Goal: Book appointment/travel/reservation

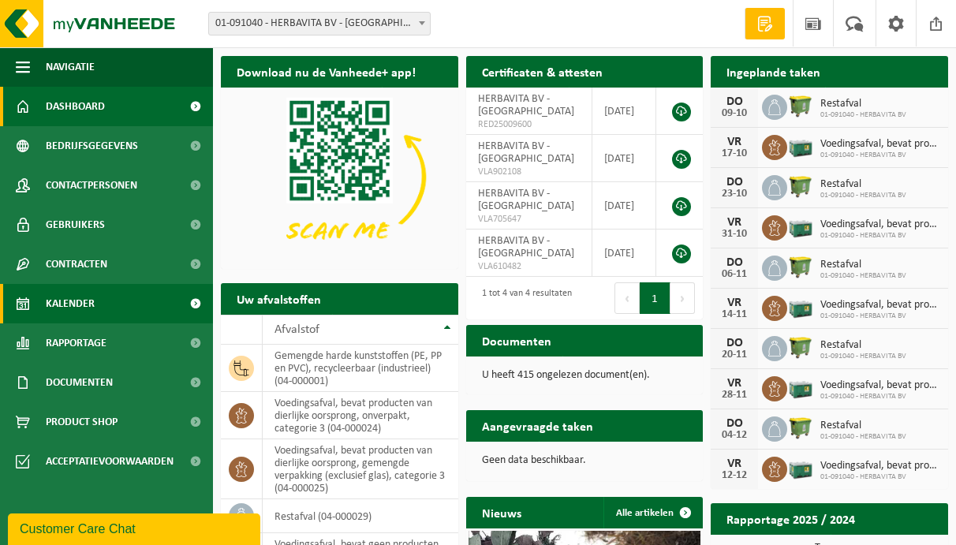
click at [70, 302] on span "Kalender" at bounding box center [70, 303] width 49 height 39
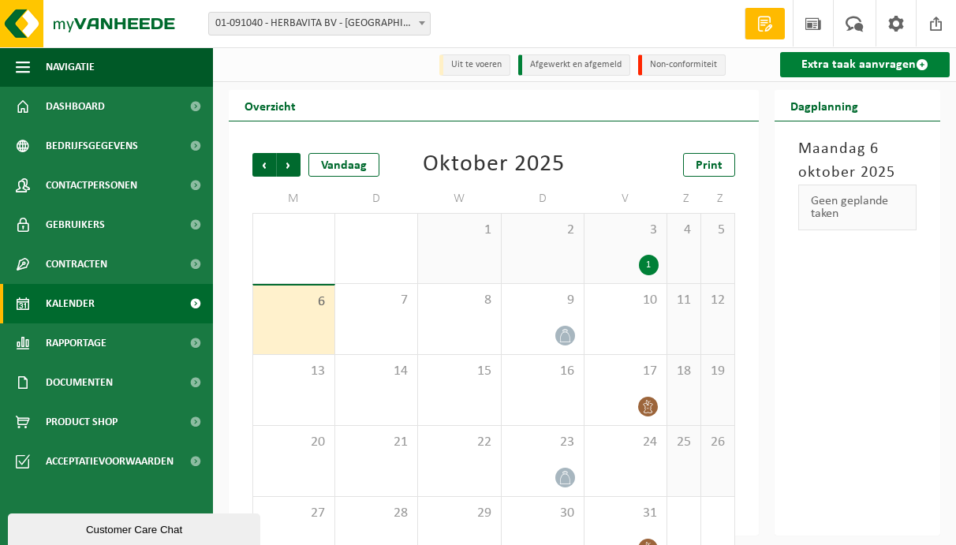
click at [874, 64] on link "Extra taak aanvragen" at bounding box center [865, 64] width 170 height 25
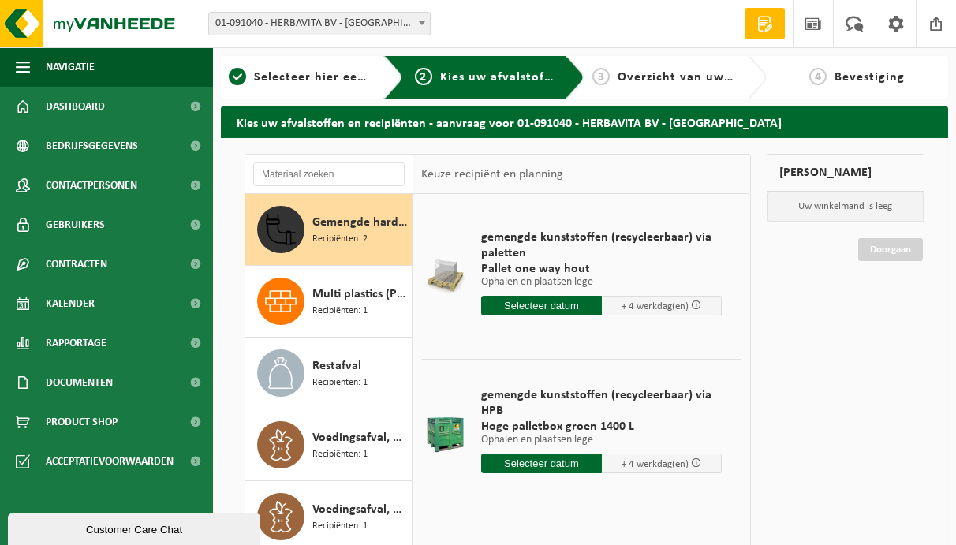
click at [564, 307] on input "text" at bounding box center [541, 306] width 121 height 20
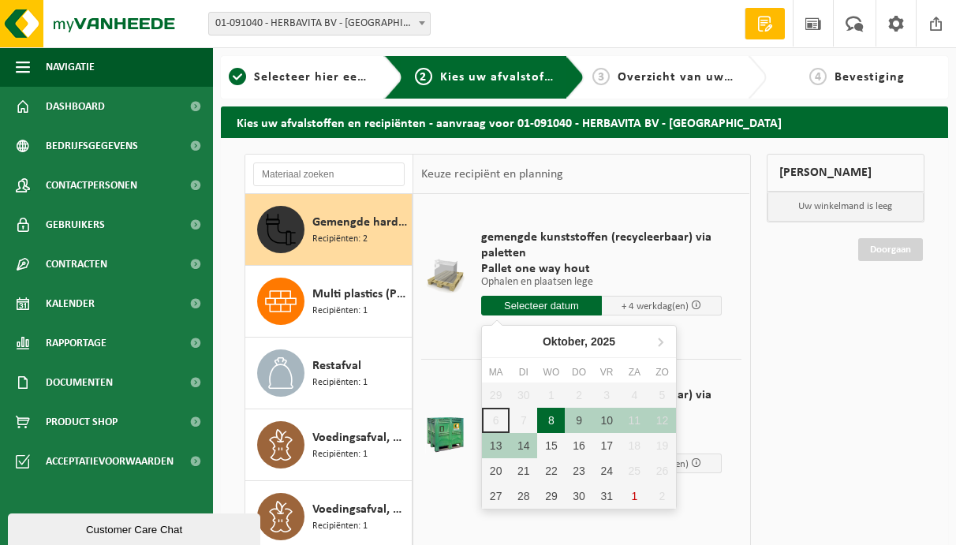
click at [550, 420] on div "8" at bounding box center [551, 420] width 28 height 25
type input "Van 2025-10-08"
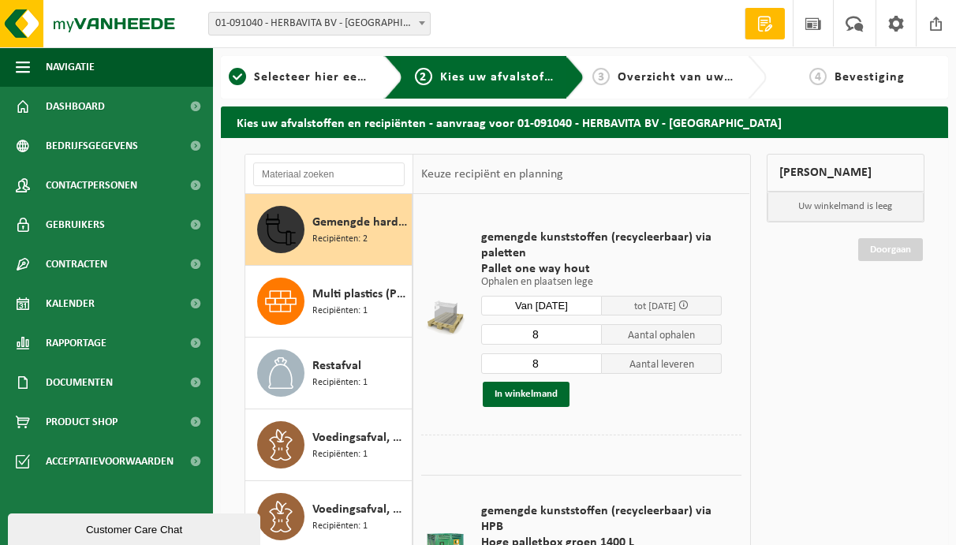
click at [546, 330] on input "8" at bounding box center [541, 334] width 121 height 20
drag, startPoint x: 548, startPoint y: 330, endPoint x: 479, endPoint y: 337, distance: 69.0
click at [479, 337] on div "gemengde kunststoffen (recycleerbaar) via paletten Pallet one way hout Ophalen …" at bounding box center [601, 318] width 256 height 209
type input "3"
click at [539, 356] on input "8" at bounding box center [541, 363] width 121 height 20
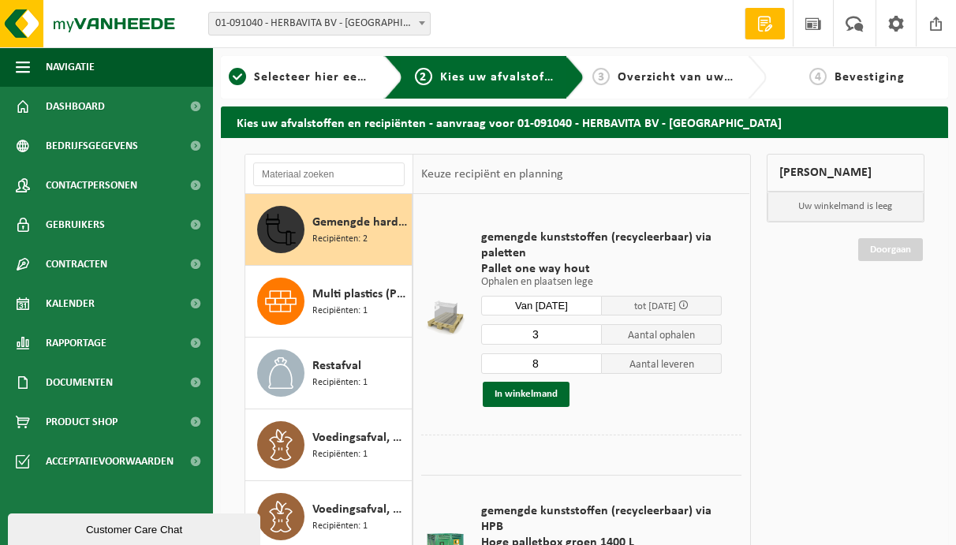
drag, startPoint x: 544, startPoint y: 359, endPoint x: 449, endPoint y: 356, distance: 94.7
click at [438, 352] on tr "gemengde kunststoffen (recycleerbaar) via paletten Pallet one way hout Ophalen …" at bounding box center [581, 318] width 320 height 233
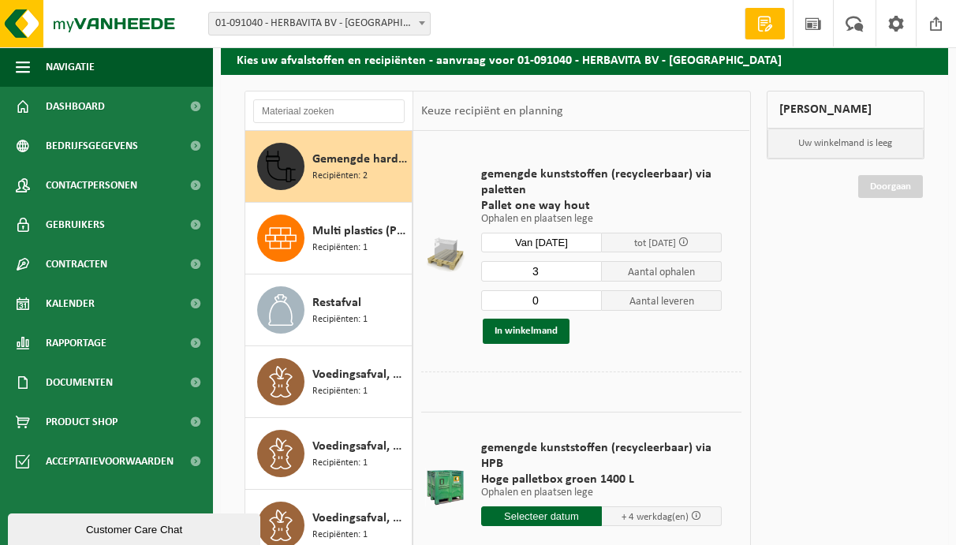
scroll to position [158, 0]
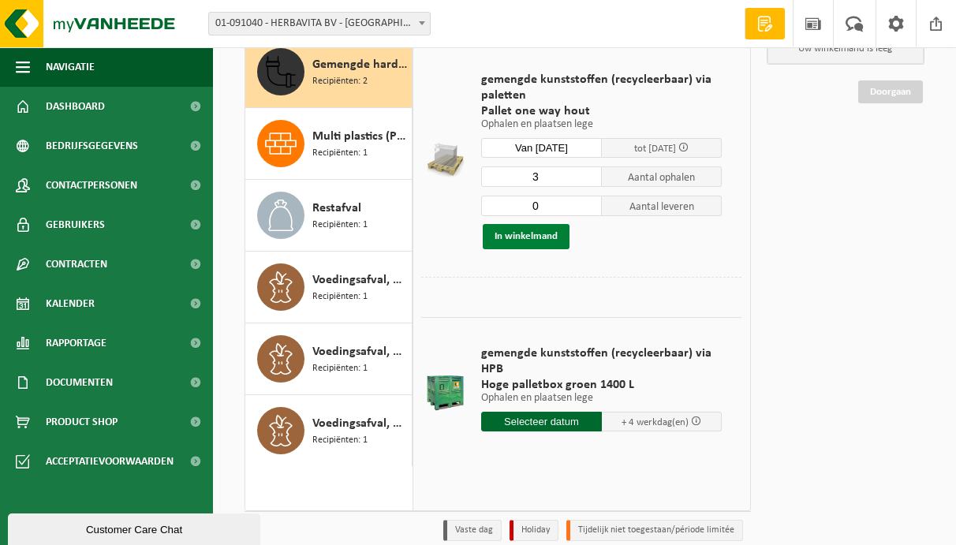
type input "0"
click at [523, 237] on button "In winkelmand" at bounding box center [526, 236] width 87 height 25
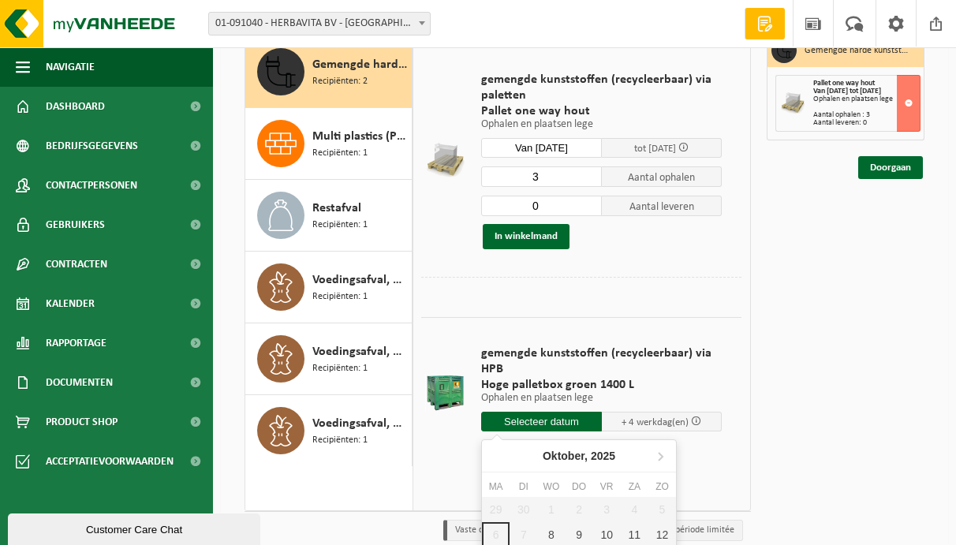
click at [551, 417] on input "text" at bounding box center [541, 422] width 121 height 20
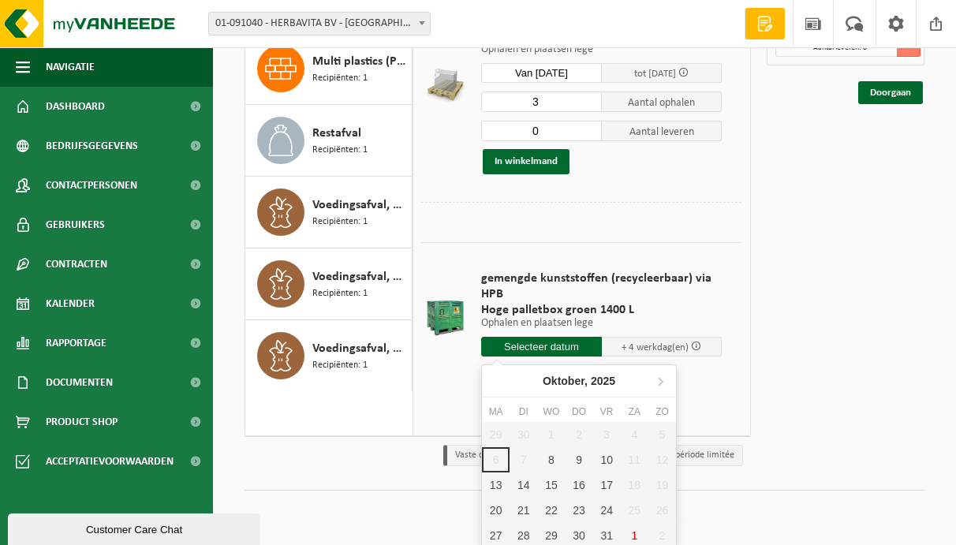
scroll to position [237, 0]
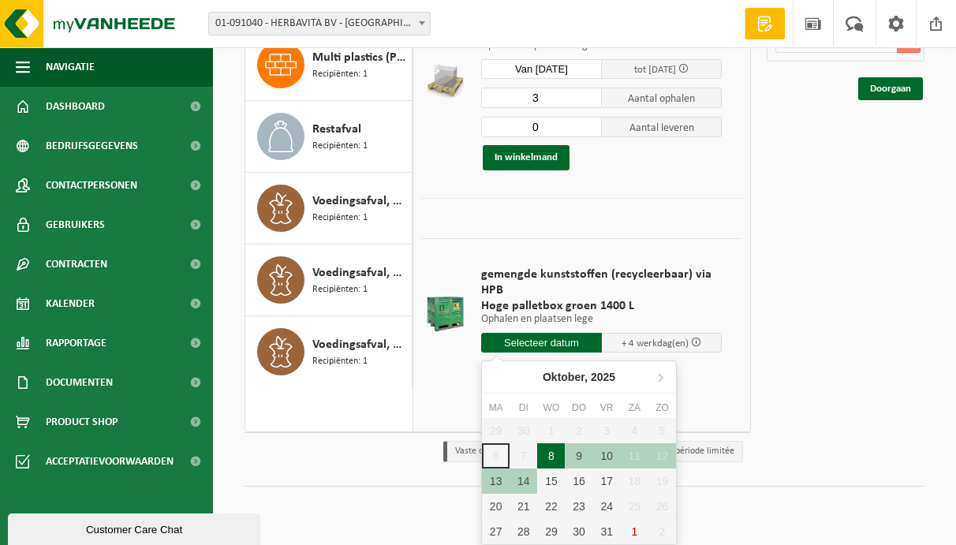
click at [553, 457] on div "8" at bounding box center [551, 455] width 28 height 25
type input "Van 2025-10-08"
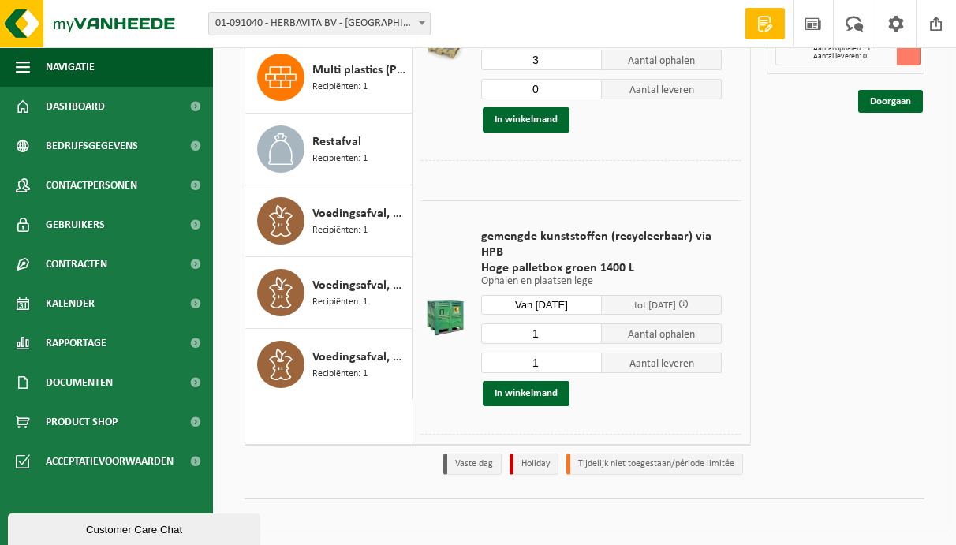
scroll to position [88, 0]
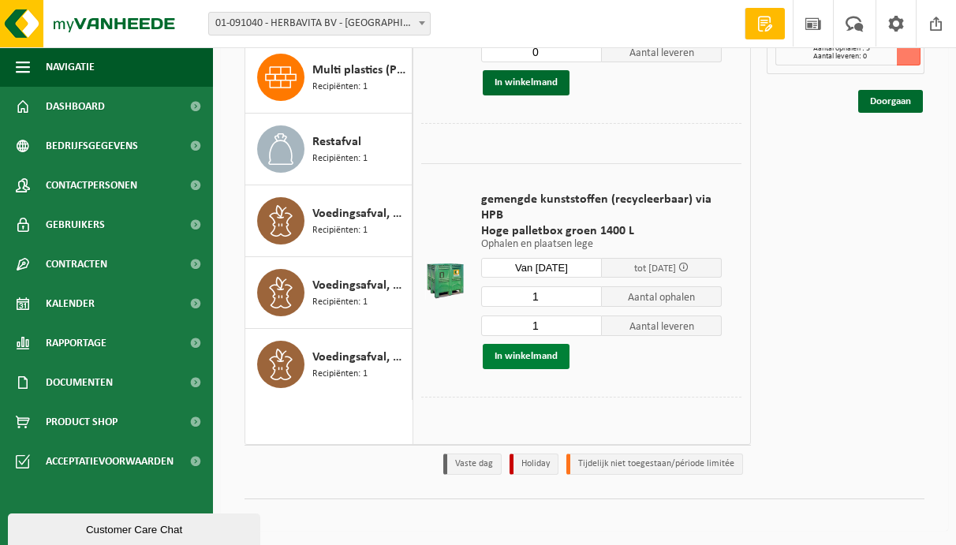
click at [546, 356] on button "In winkelmand" at bounding box center [526, 356] width 87 height 25
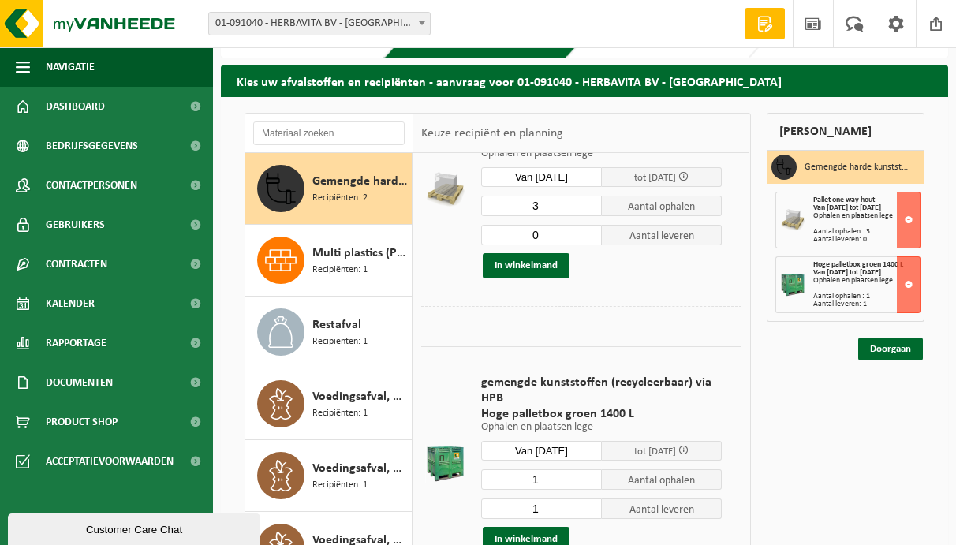
scroll to position [0, 0]
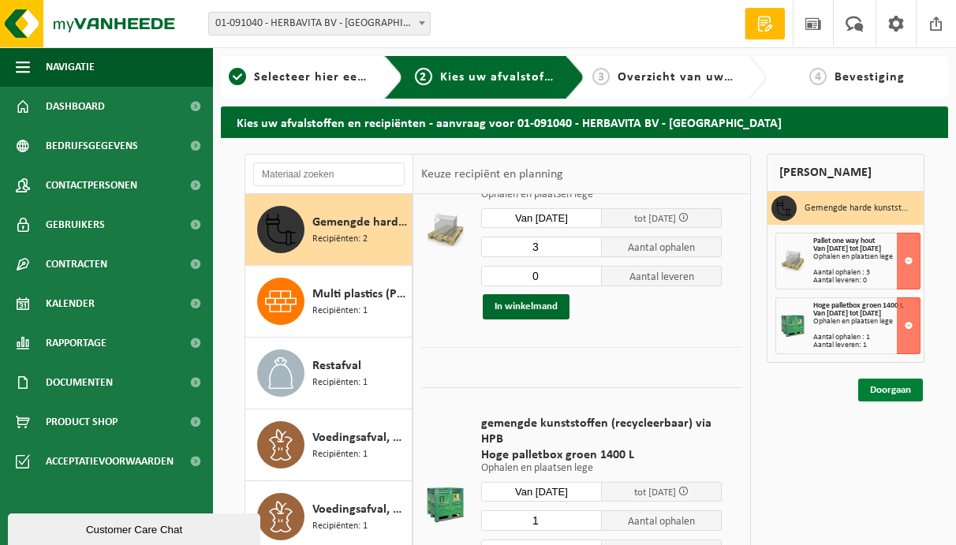
click at [895, 386] on link "Doorgaan" at bounding box center [890, 389] width 65 height 23
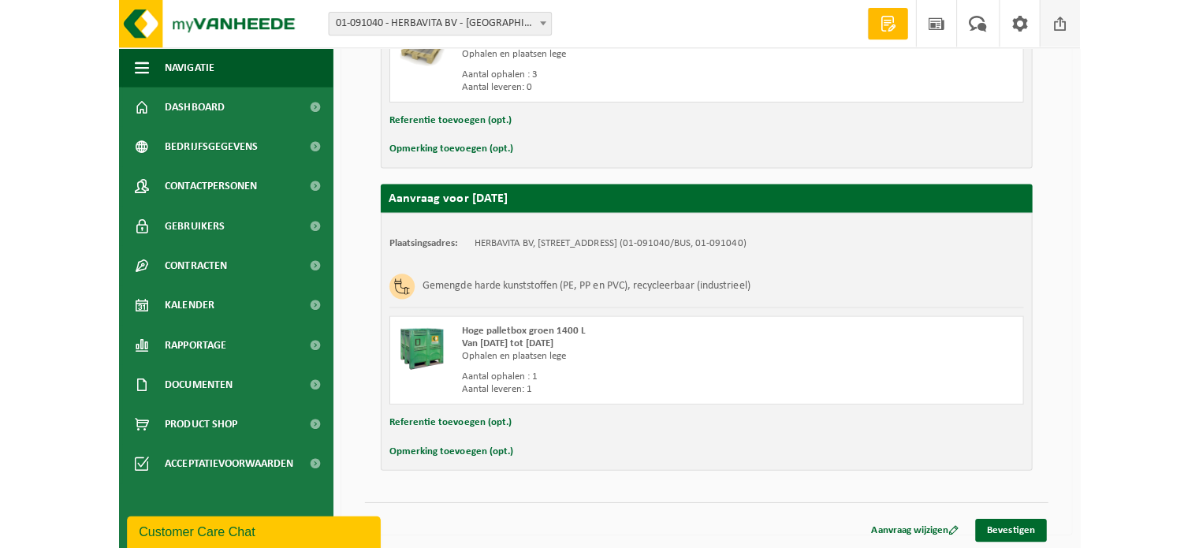
scroll to position [439, 0]
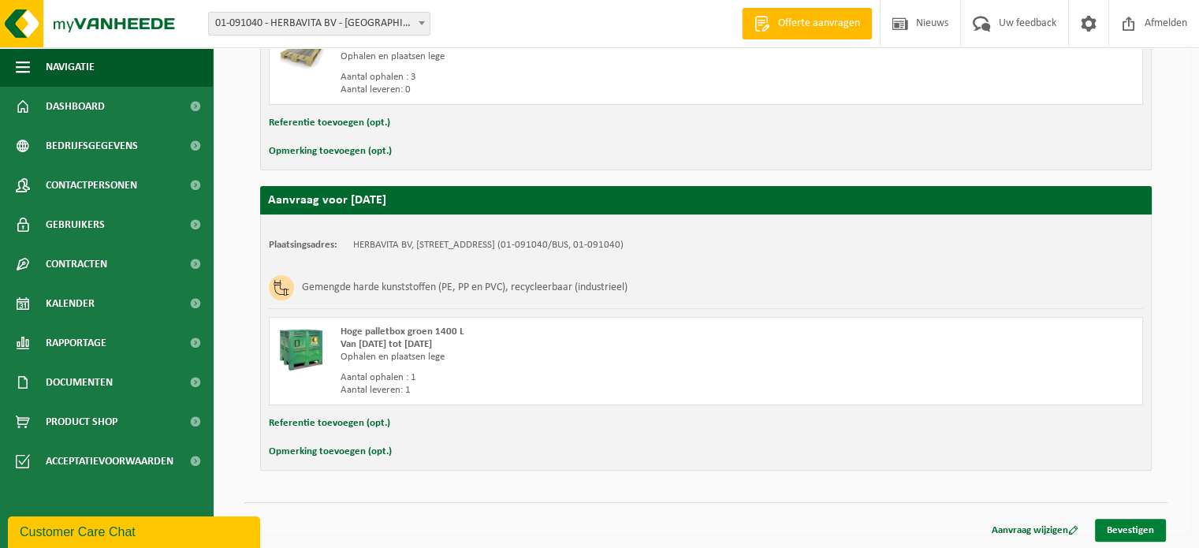
click at [955, 527] on link "Bevestigen" at bounding box center [1130, 530] width 71 height 23
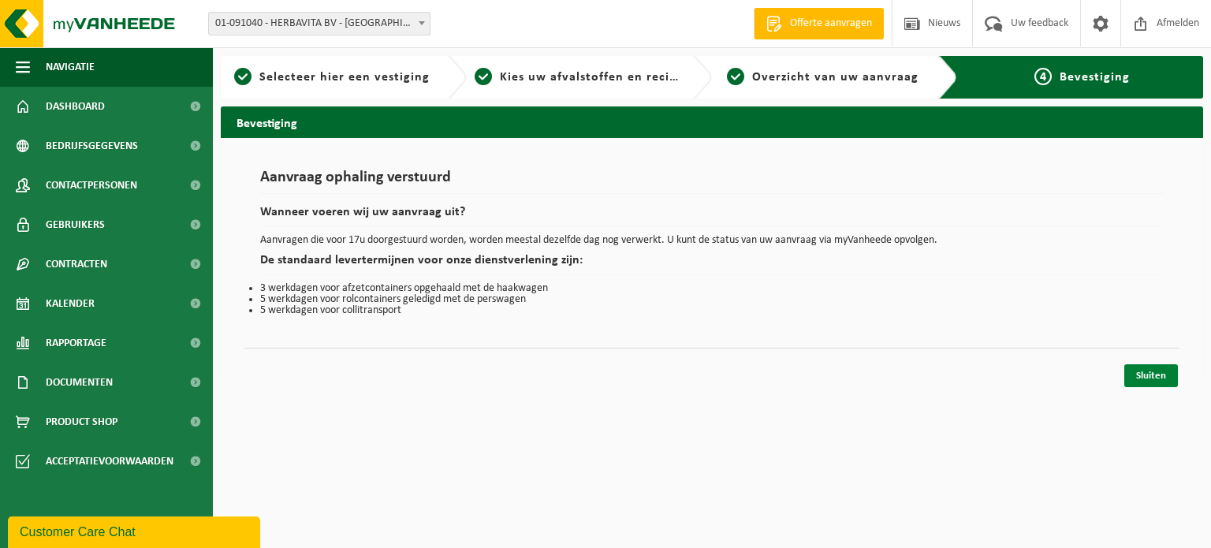
click at [1153, 372] on link "Sluiten" at bounding box center [1151, 375] width 54 height 23
